Goal: Navigation & Orientation: Find specific page/section

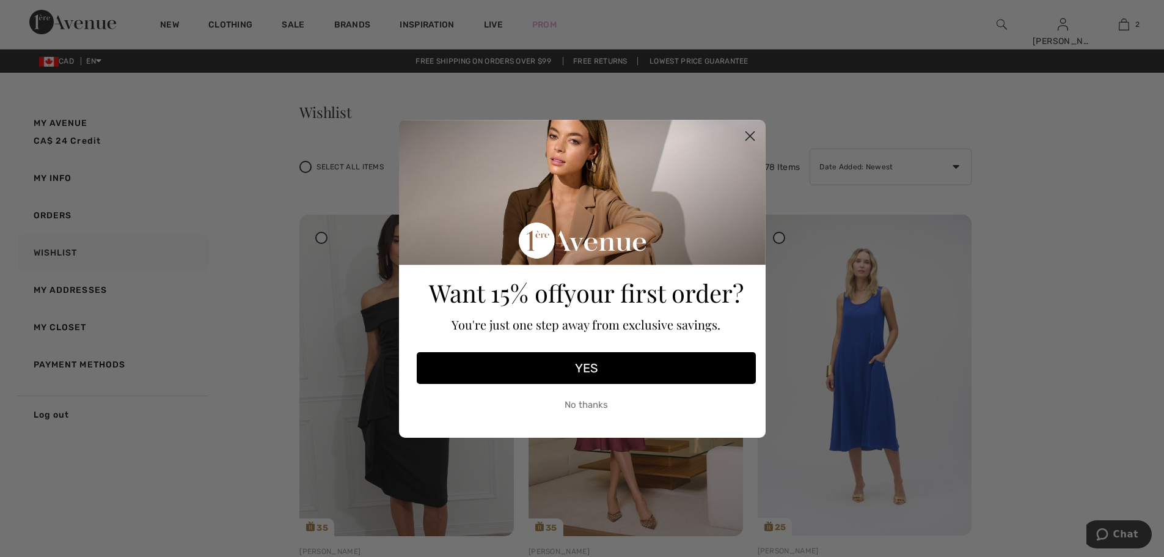
click at [749, 132] on circle "Close dialog" at bounding box center [749, 135] width 20 height 20
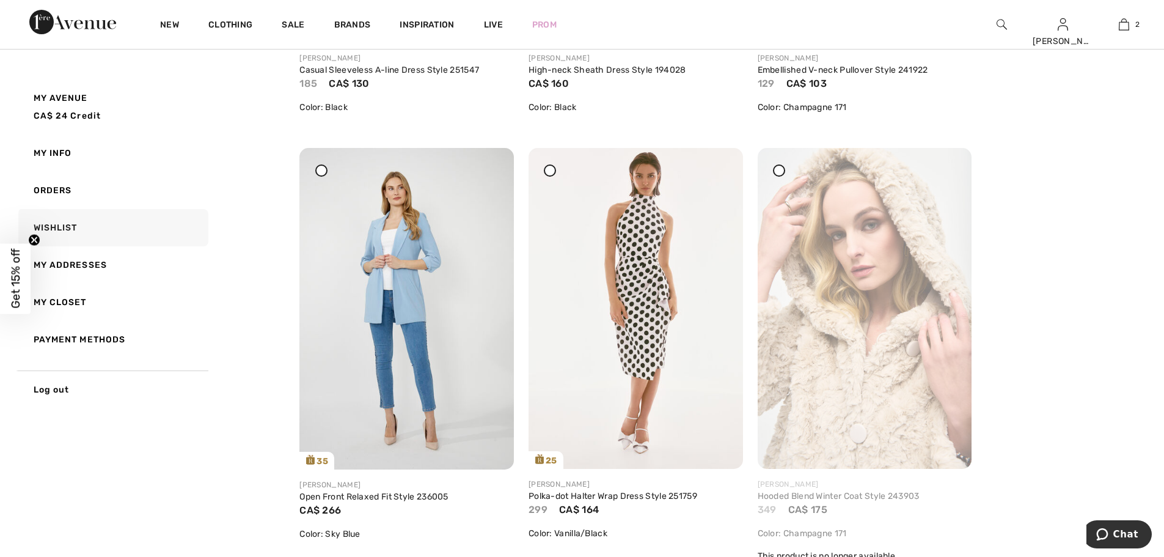
scroll to position [2261, 0]
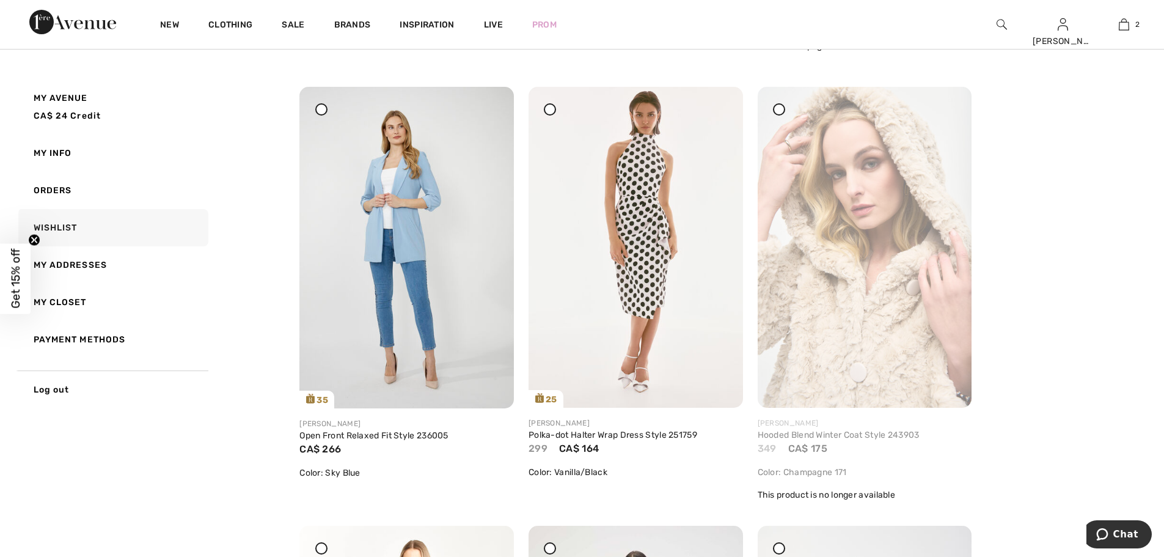
drag, startPoint x: 948, startPoint y: 113, endPoint x: 645, endPoint y: 40, distance: 311.7
click at [948, 100] on icon at bounding box center [947, 95] width 7 height 9
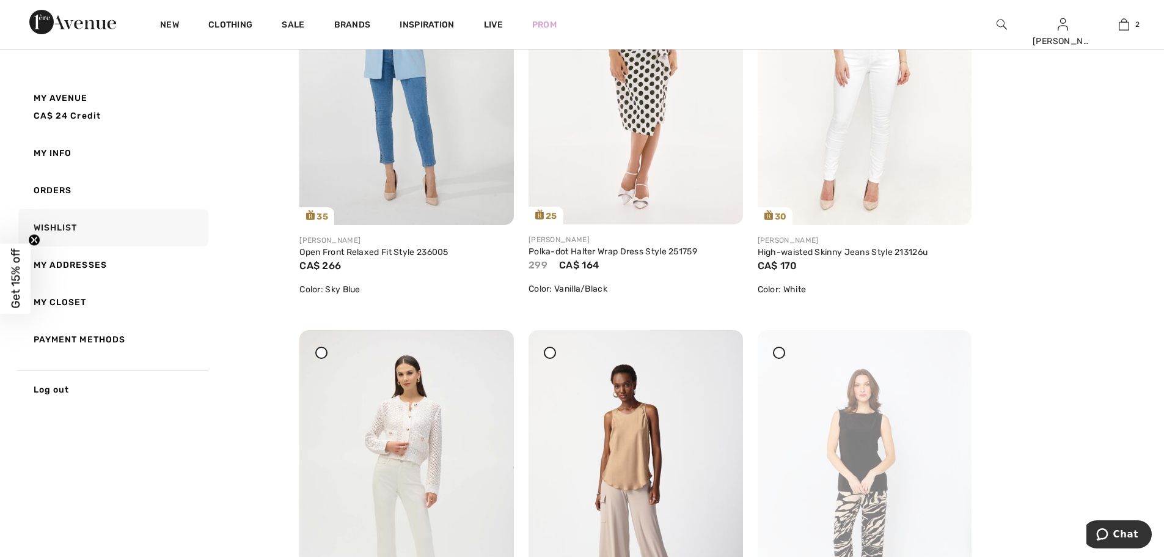
scroll to position [2628, 0]
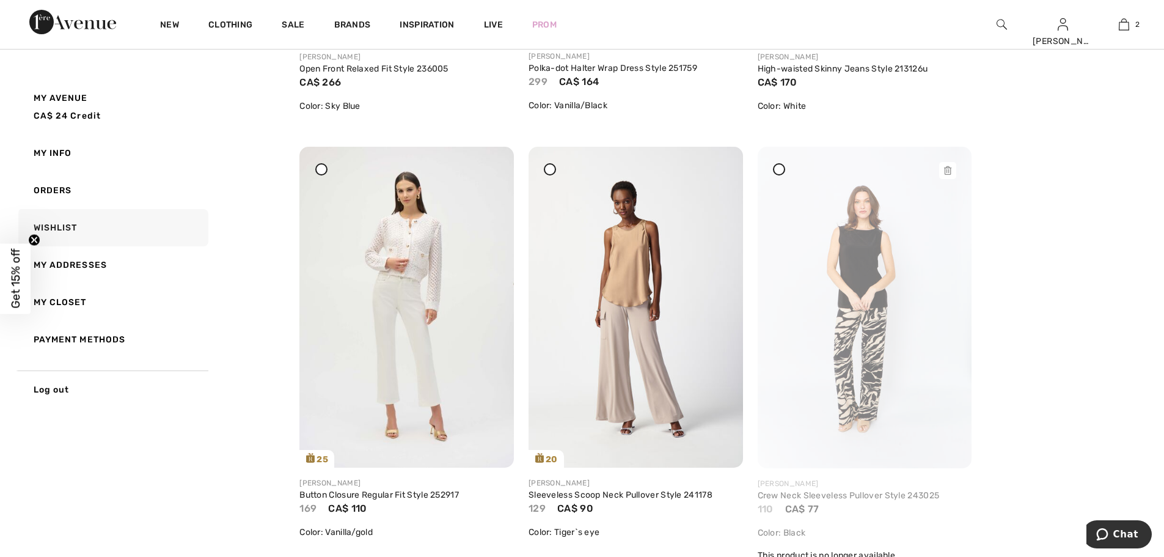
click at [946, 167] on icon at bounding box center [947, 170] width 7 height 9
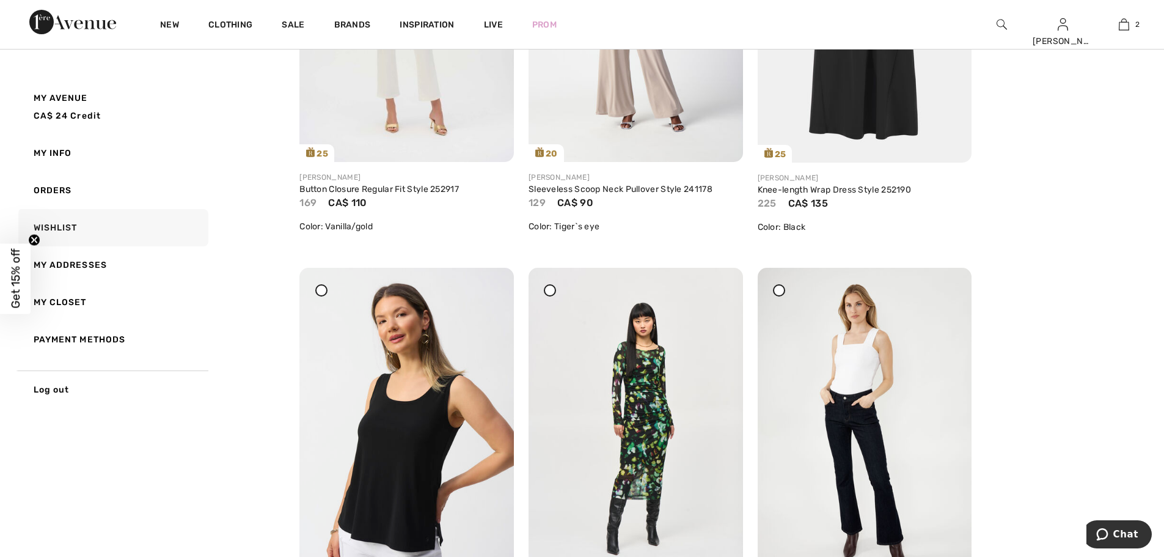
scroll to position [3117, 0]
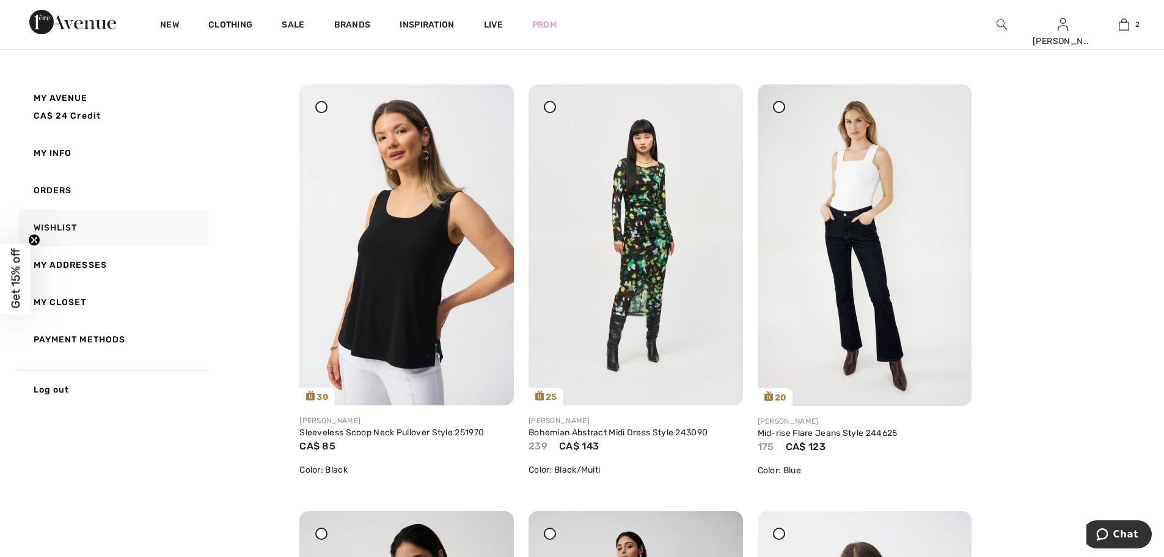
drag, startPoint x: 948, startPoint y: 106, endPoint x: 646, endPoint y: 41, distance: 308.9
click at [948, 97] on icon at bounding box center [947, 93] width 7 height 9
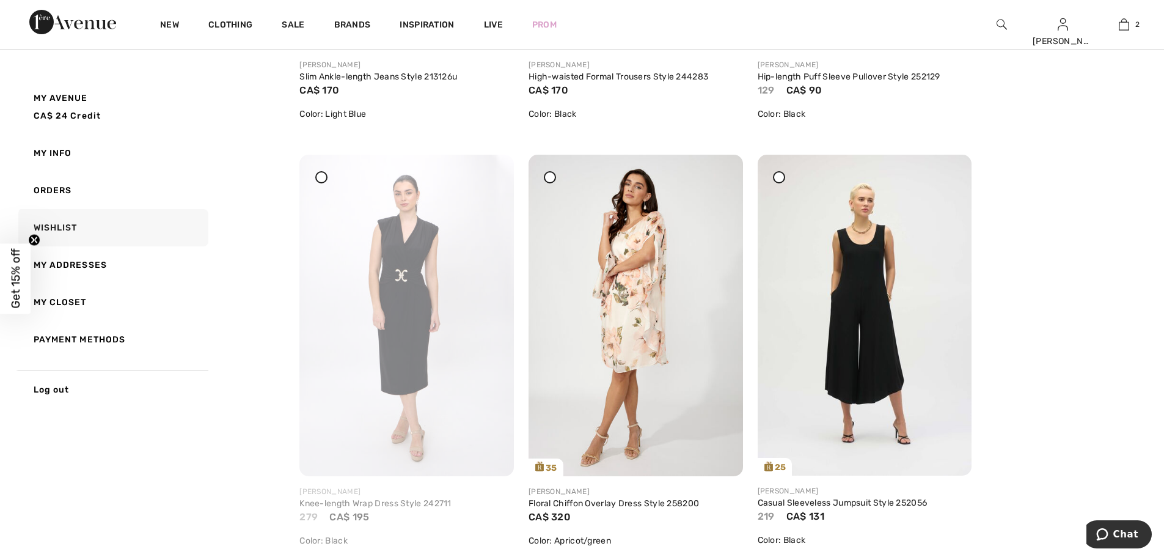
scroll to position [4400, 0]
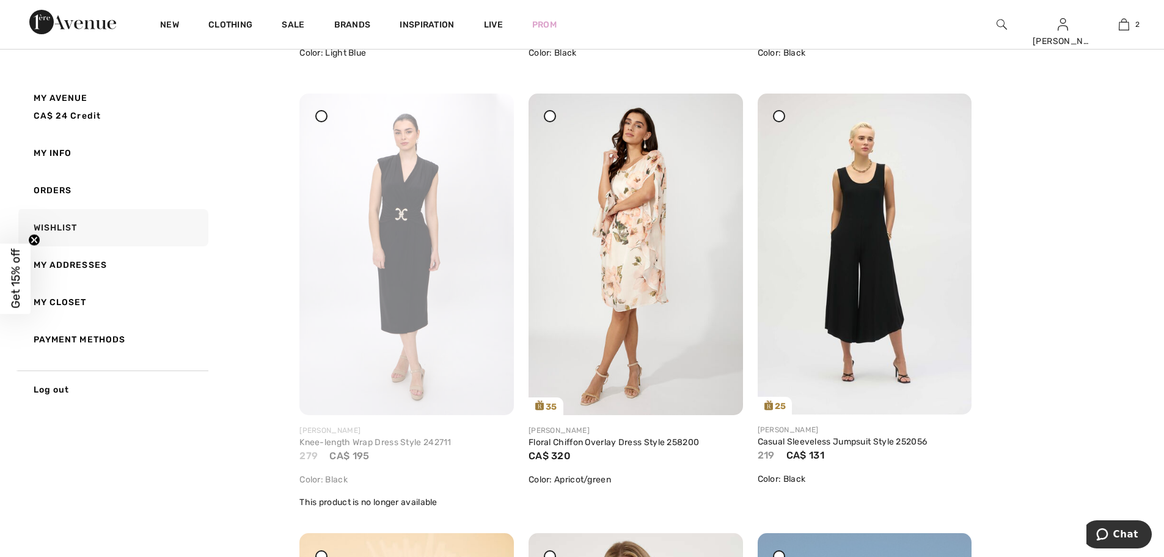
drag, startPoint x: 491, startPoint y: 115, endPoint x: 636, endPoint y: 43, distance: 162.6
click at [491, 106] on icon at bounding box center [489, 102] width 7 height 9
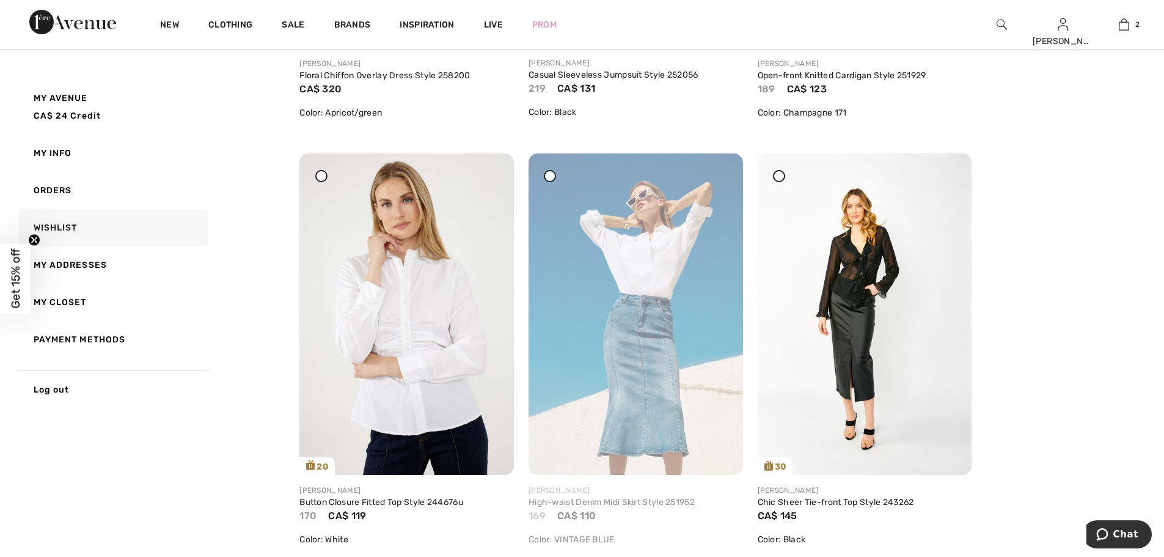
scroll to position [4828, 0]
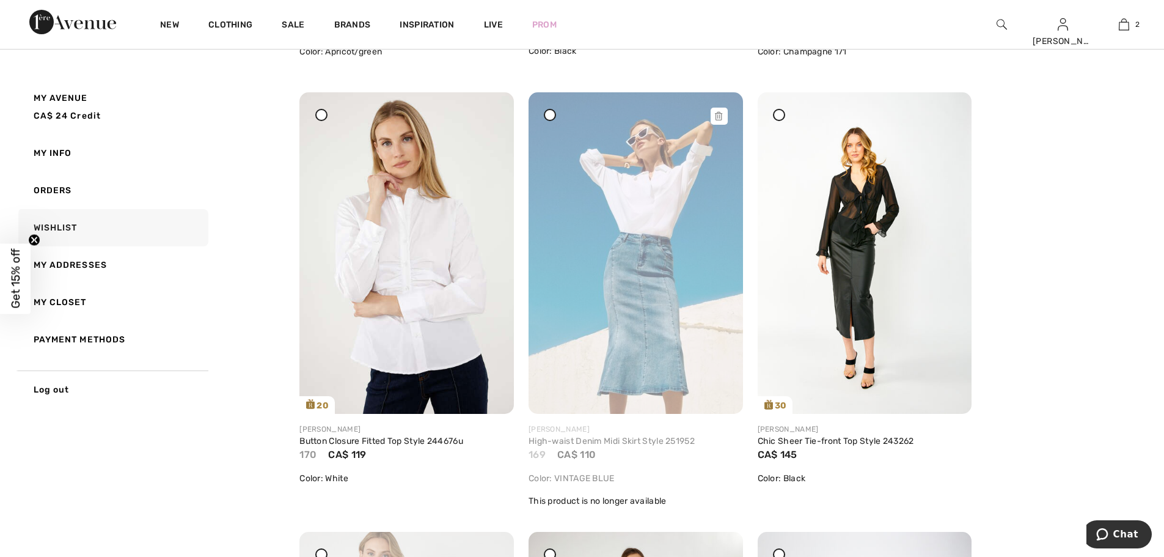
click at [719, 115] on icon at bounding box center [718, 116] width 7 height 9
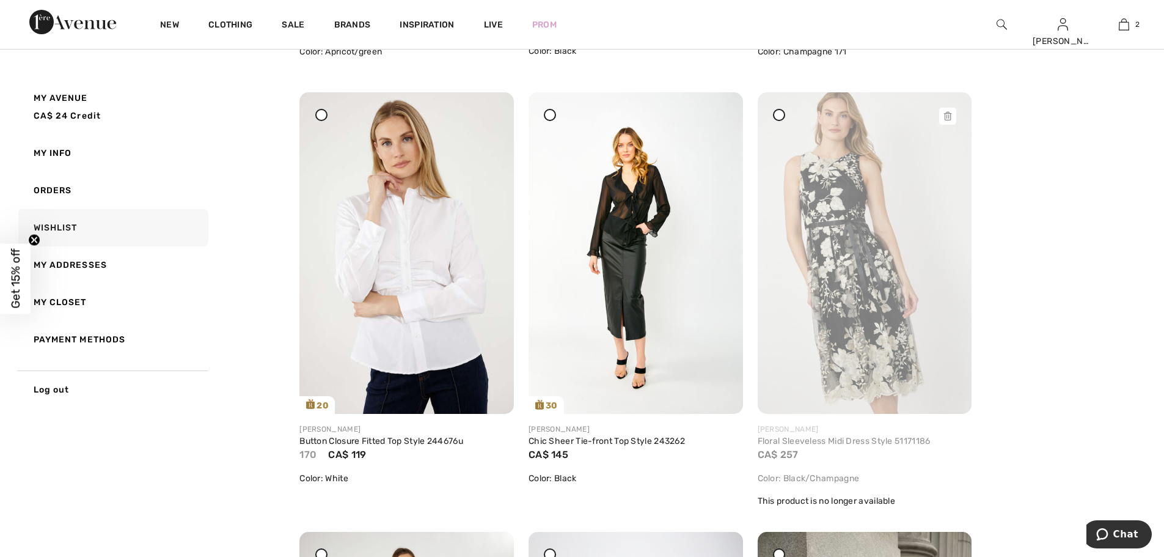
click at [947, 113] on icon at bounding box center [947, 116] width 7 height 9
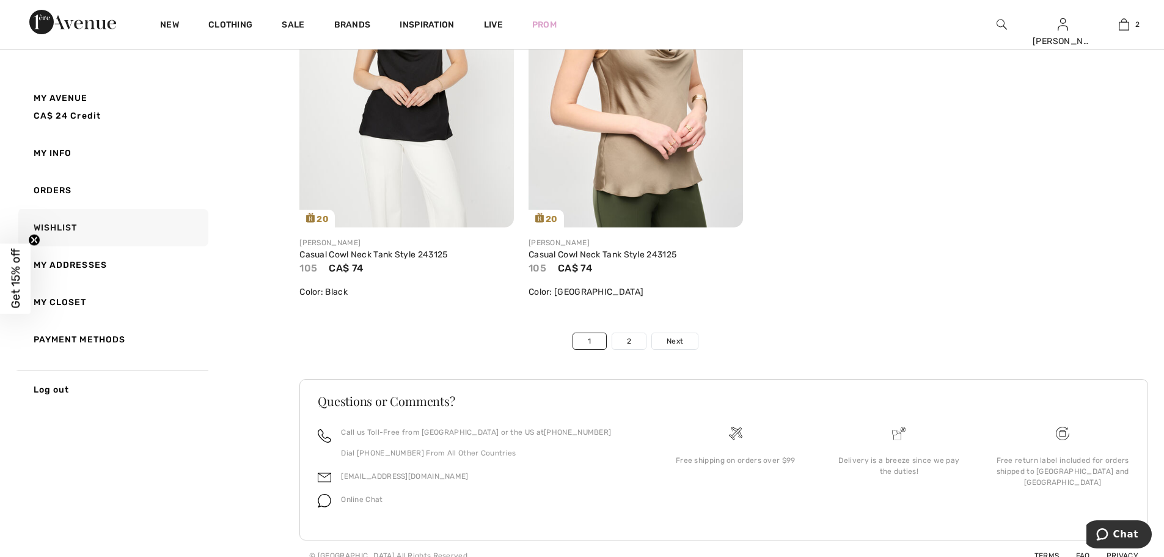
scroll to position [6308, 0]
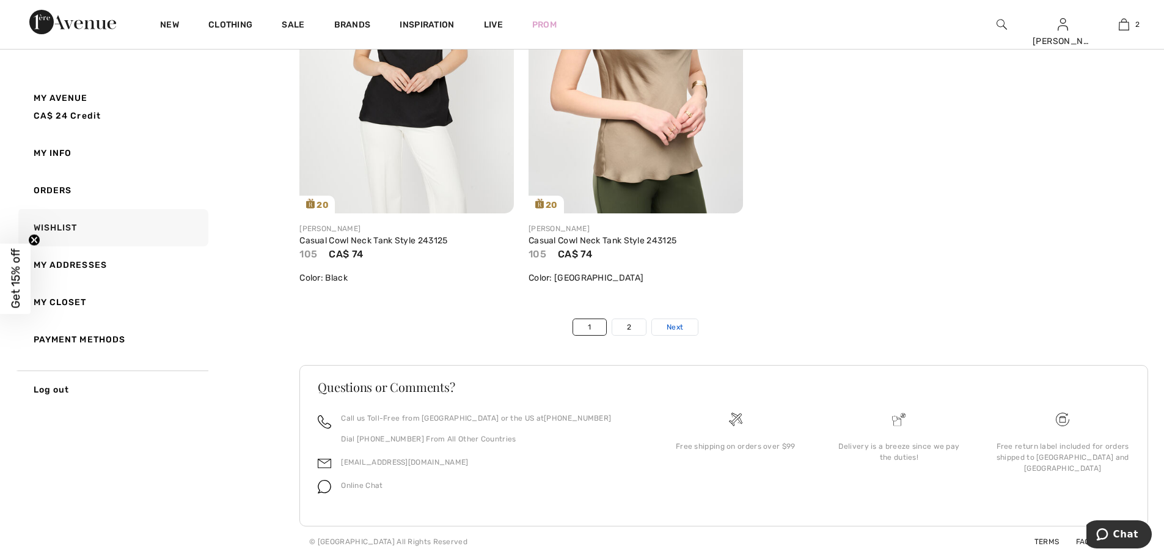
click at [669, 328] on span "Next" at bounding box center [675, 326] width 16 height 11
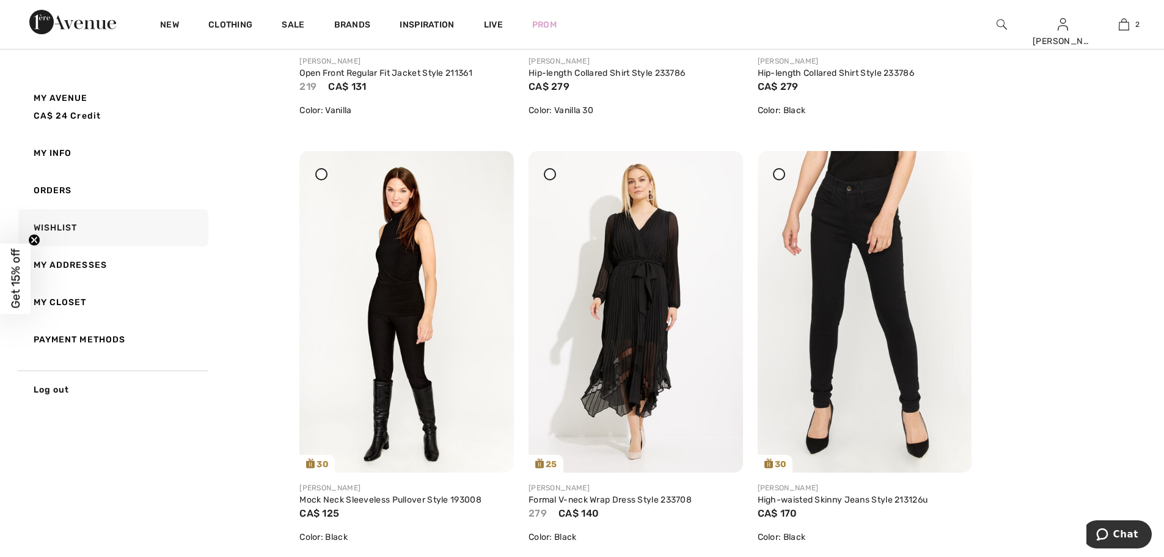
scroll to position [978, 0]
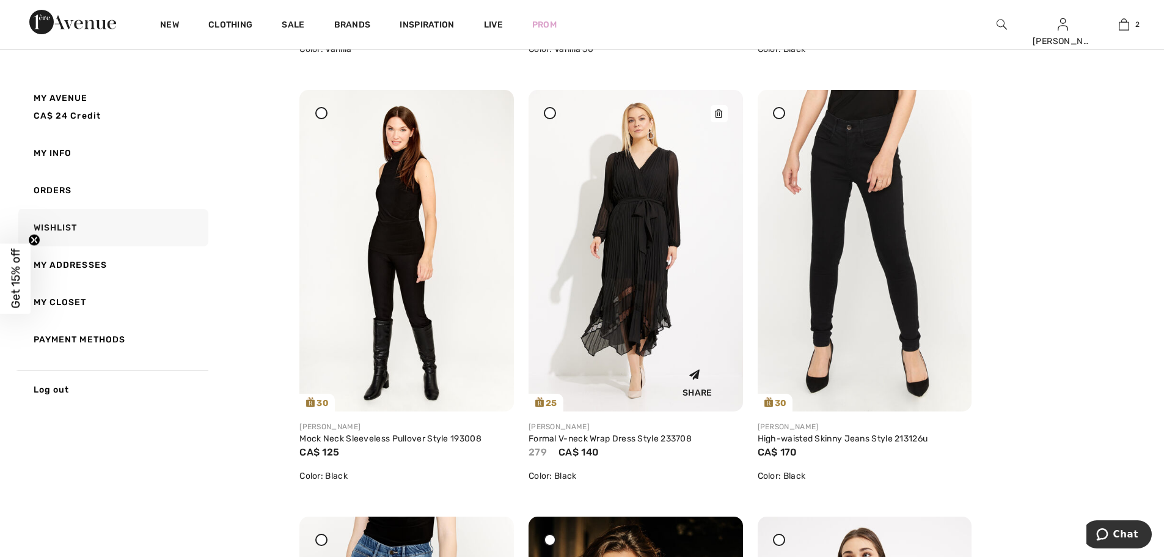
click at [721, 113] on icon at bounding box center [718, 113] width 7 height 9
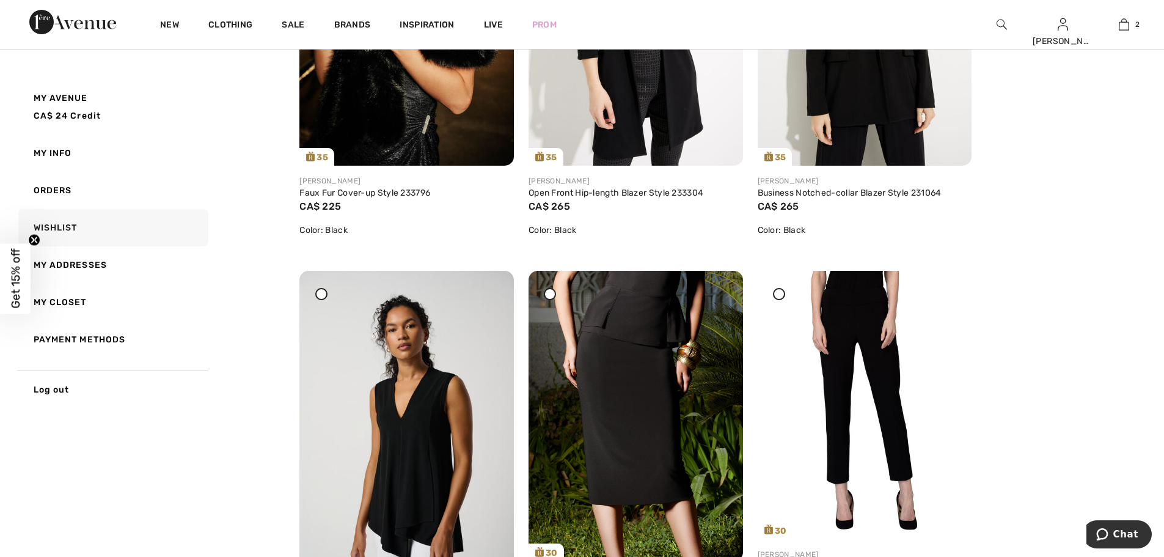
scroll to position [1833, 0]
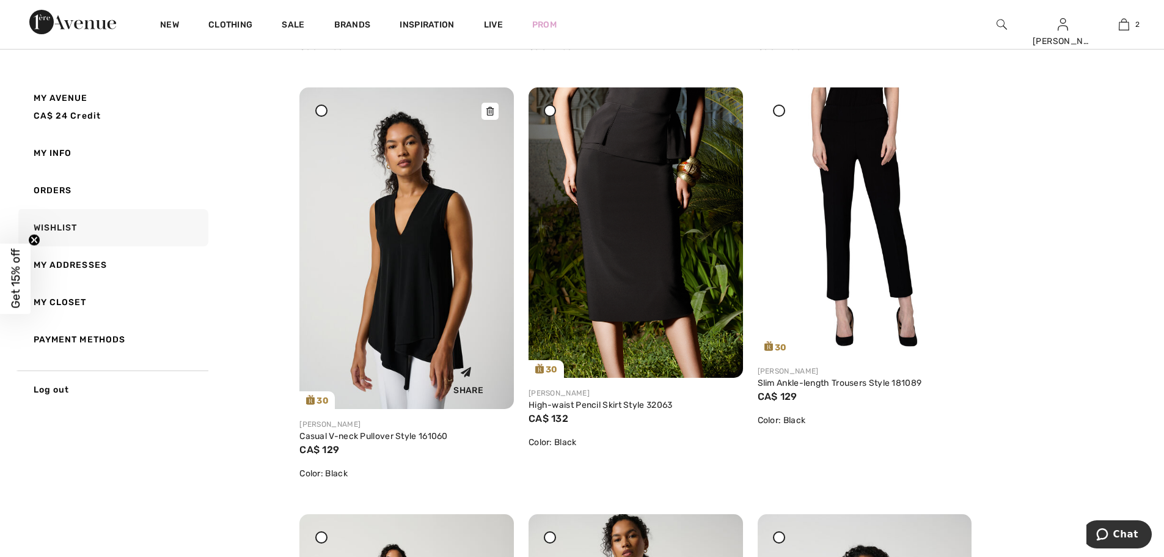
click at [487, 111] on icon at bounding box center [489, 111] width 7 height 9
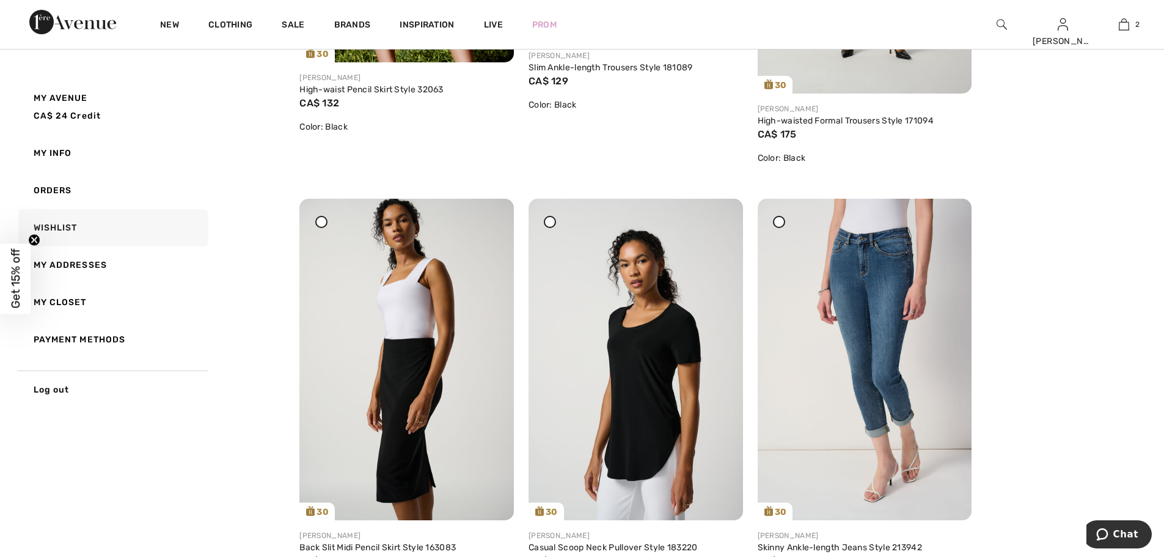
scroll to position [2210, 0]
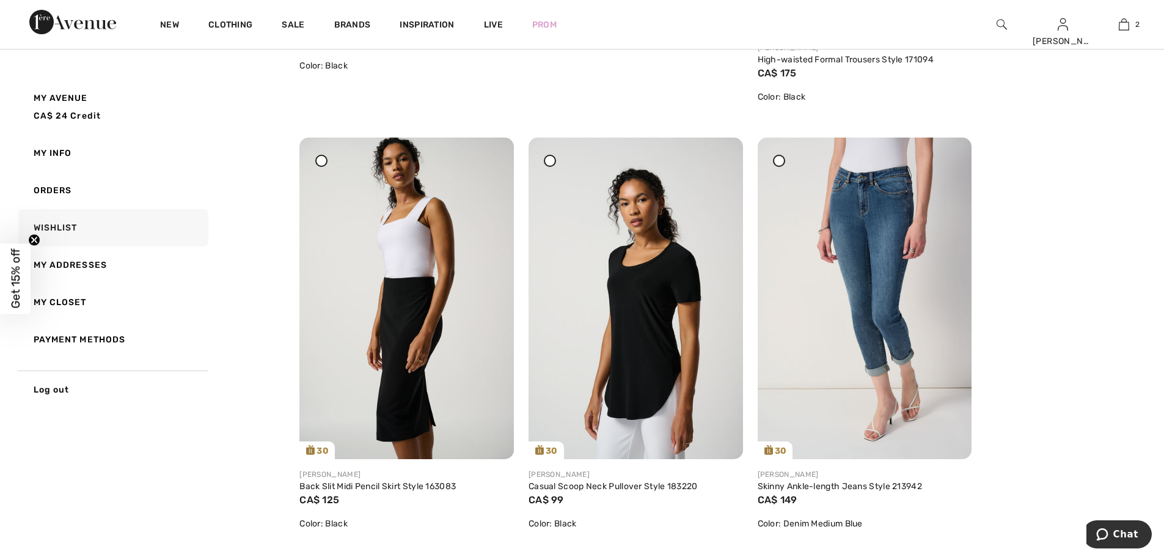
drag, startPoint x: 944, startPoint y: 160, endPoint x: 632, endPoint y: 37, distance: 335.0
click at [944, 150] on icon at bounding box center [947, 146] width 7 height 9
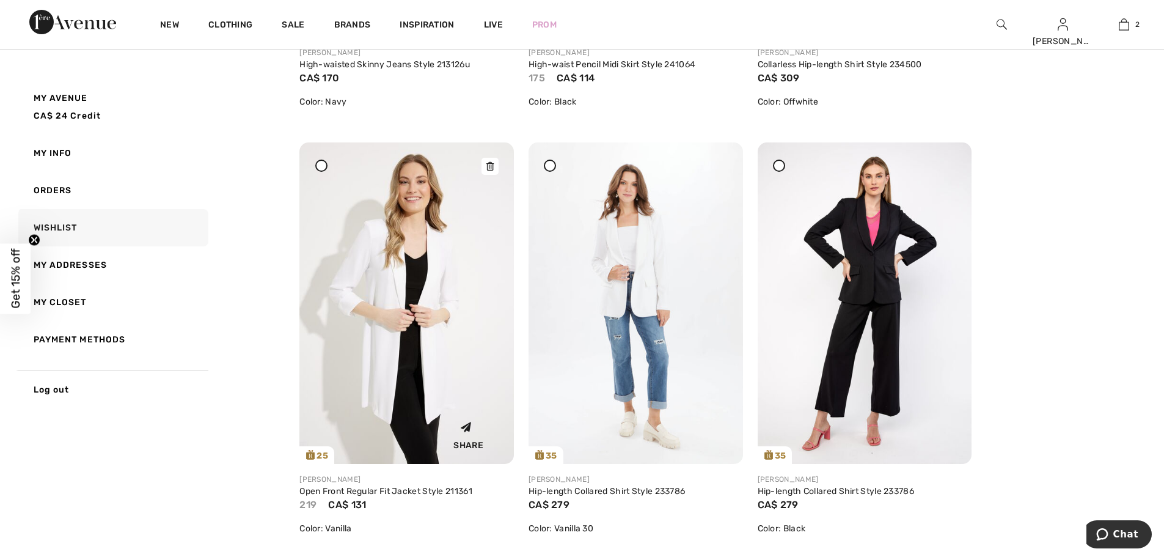
scroll to position [376, 0]
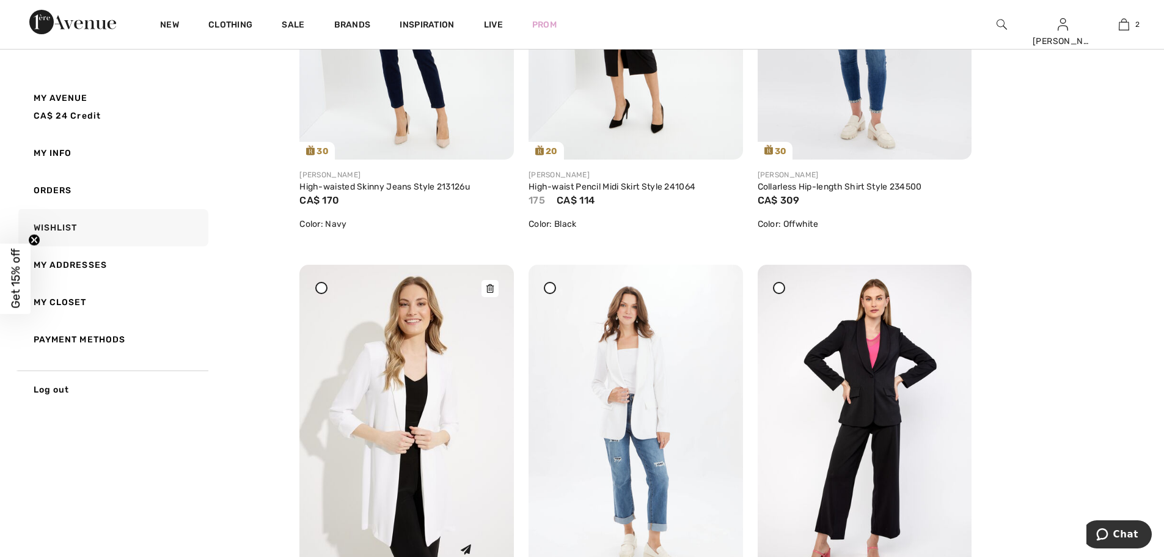
click at [411, 384] on img at bounding box center [406, 425] width 214 height 321
